Goal: Check status

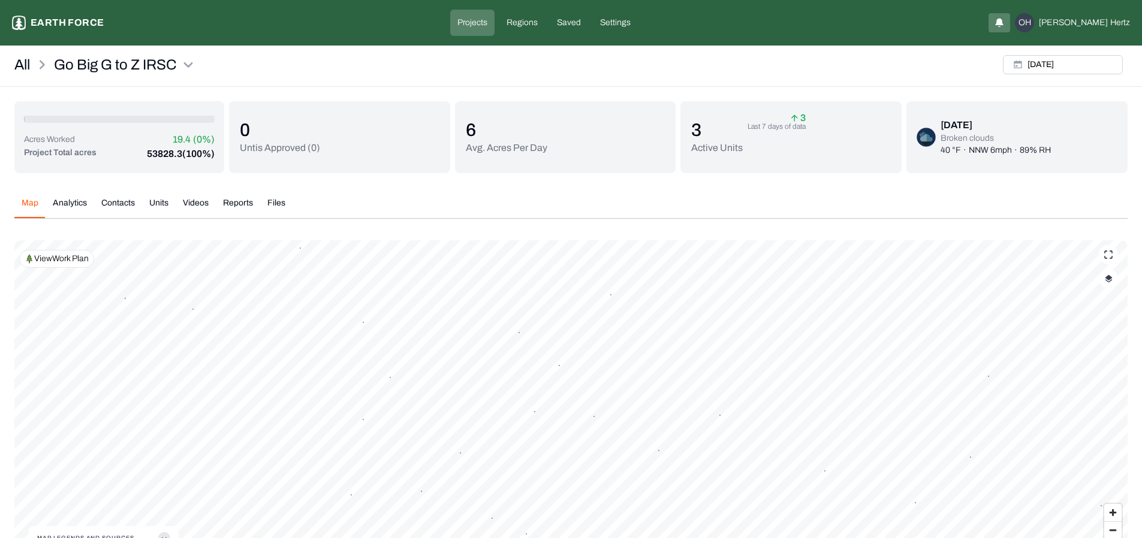
scroll to position [14, 0]
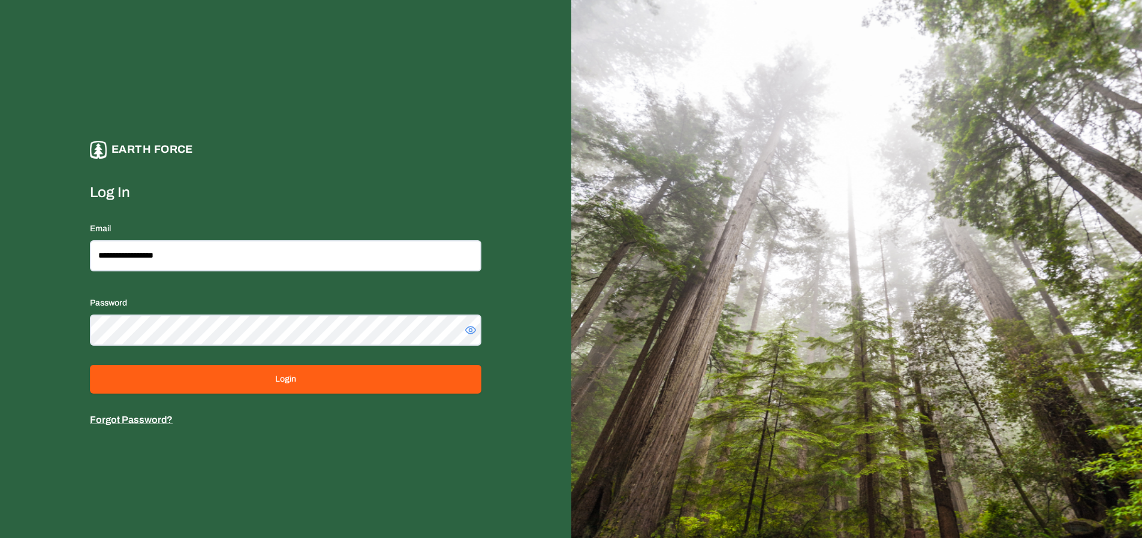
click at [283, 394] on form "**********" at bounding box center [285, 305] width 391 height 245
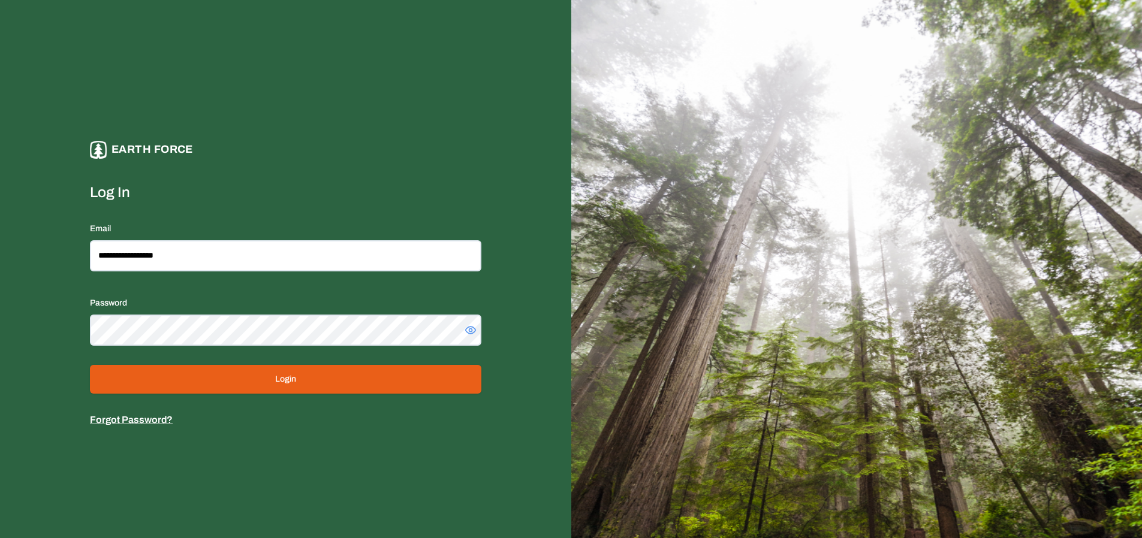
click at [288, 385] on button "Login" at bounding box center [285, 379] width 391 height 29
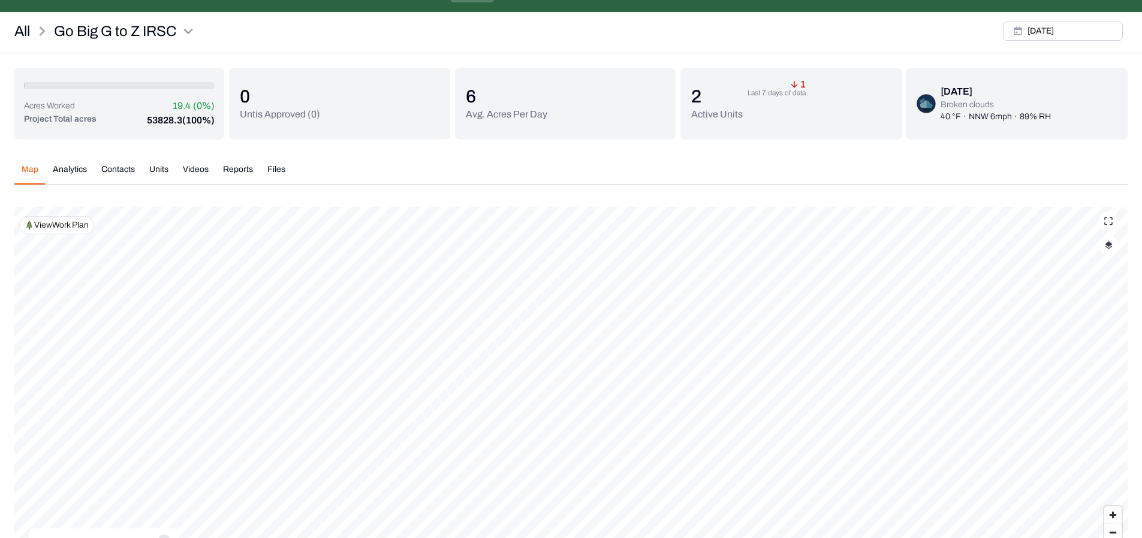
scroll to position [32, 0]
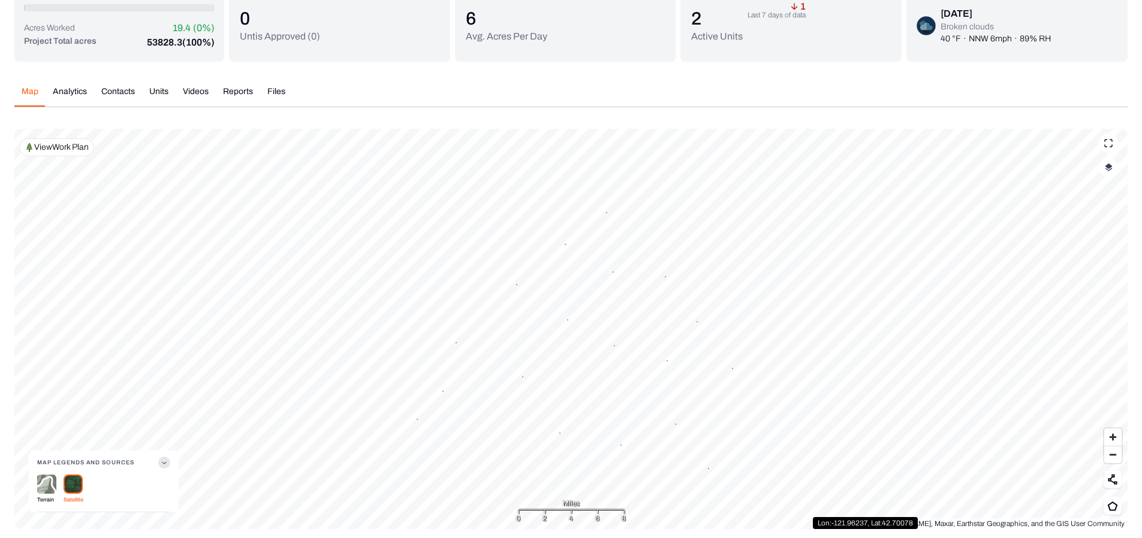
scroll to position [117, 0]
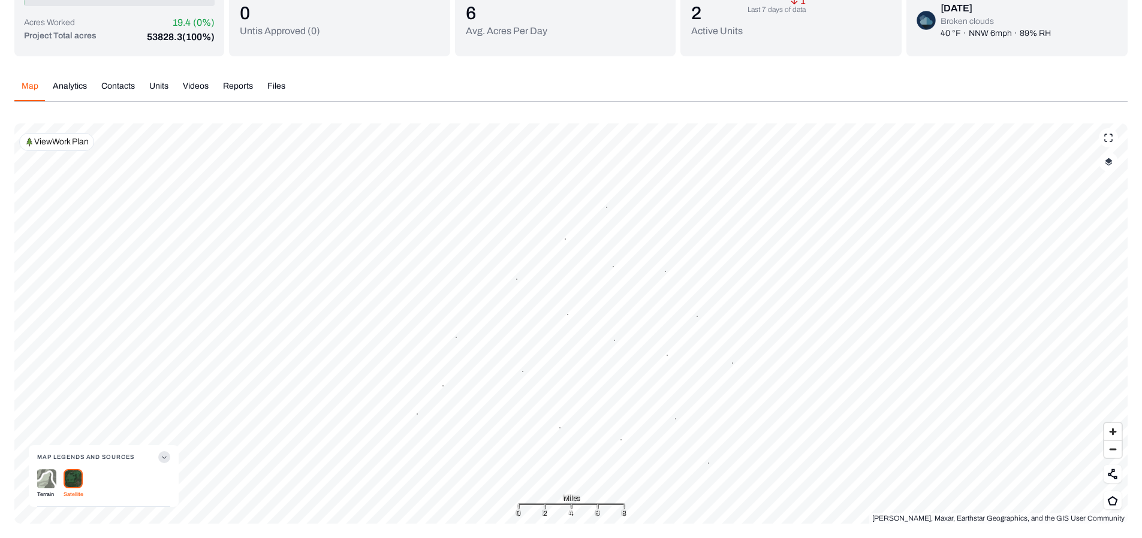
click at [49, 475] on img at bounding box center [46, 479] width 19 height 20
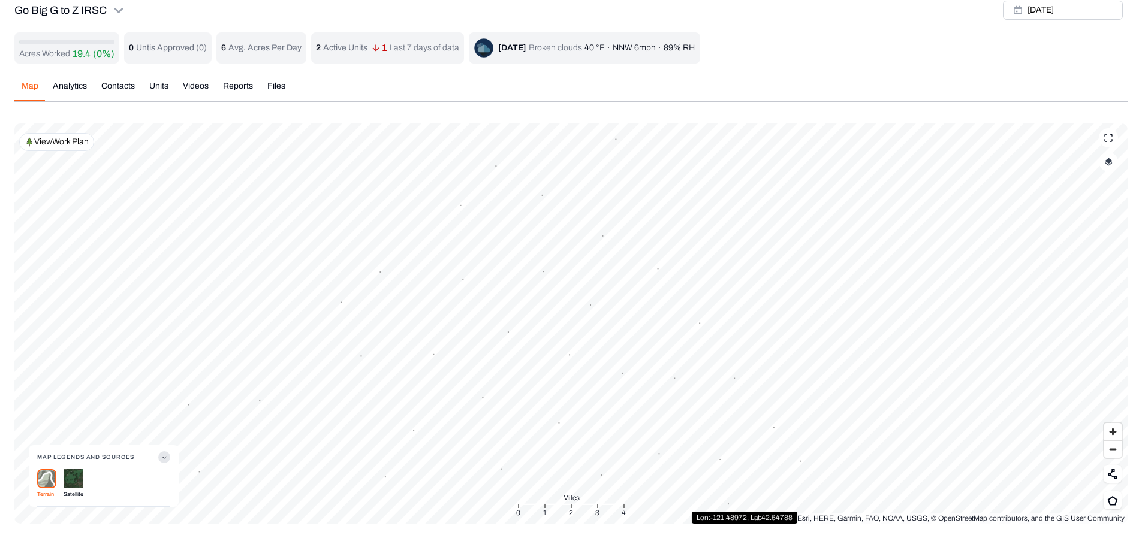
scroll to position [4, 0]
click at [727, 293] on button "Copy the coordinate" at bounding box center [732, 295] width 75 height 12
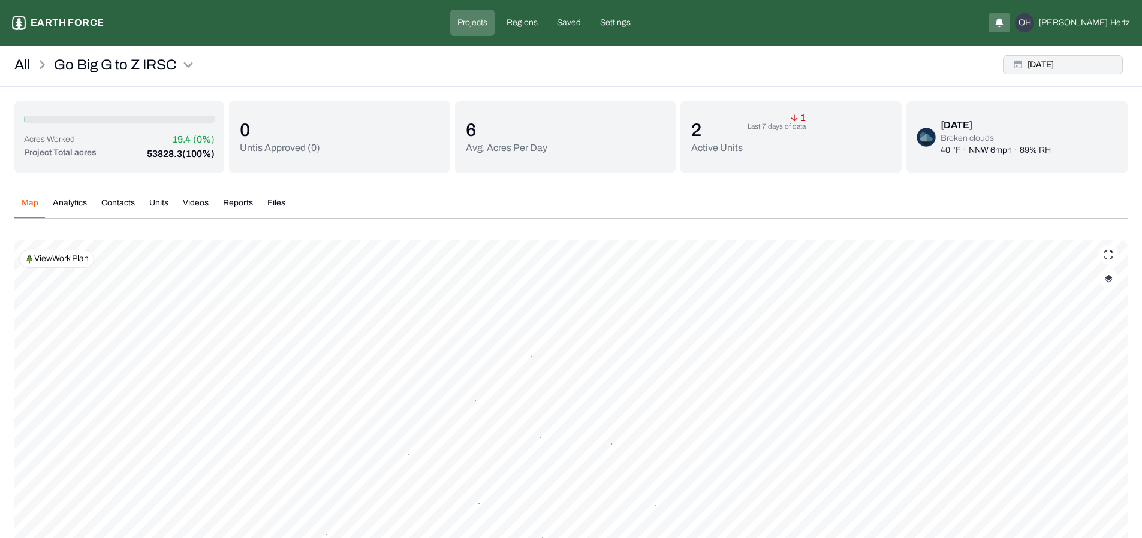
click at [1073, 61] on button "[DATE]" at bounding box center [1063, 64] width 120 height 19
